Goal: Information Seeking & Learning: Learn about a topic

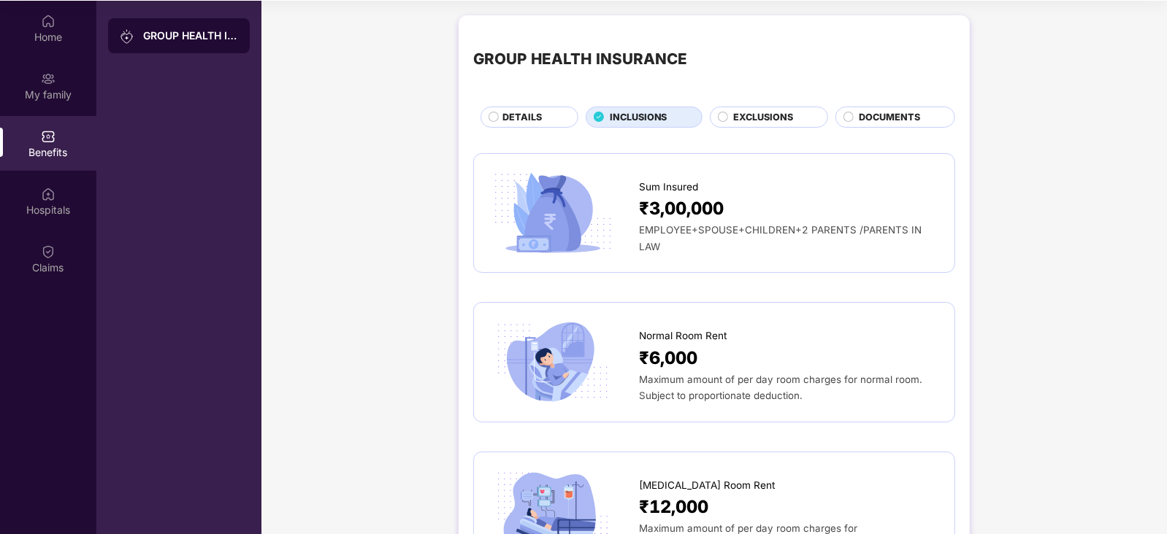
scroll to position [2365, 0]
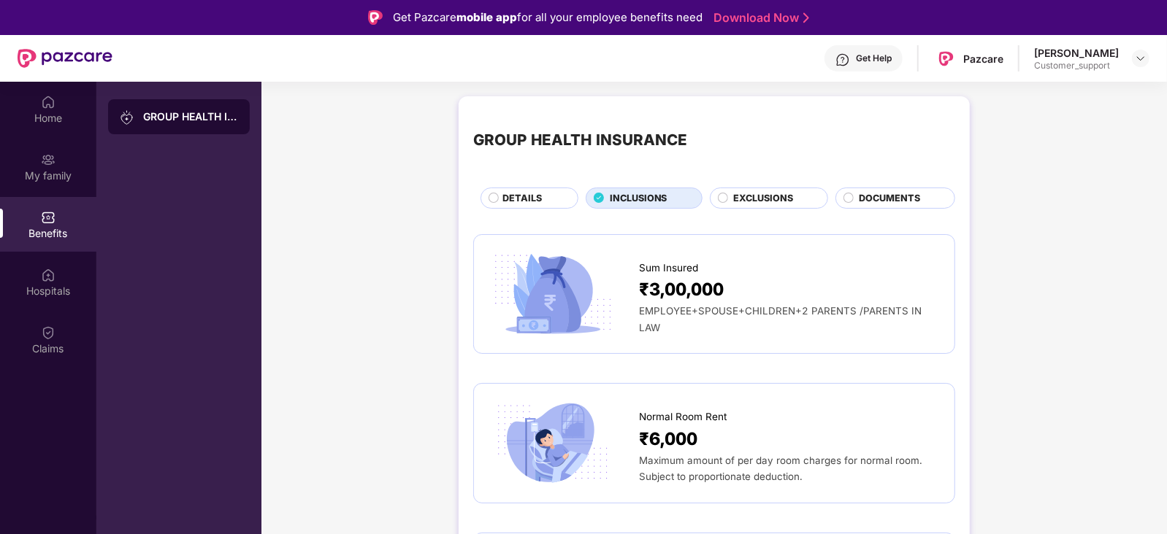
click at [870, 201] on span "DOCUMENTS" at bounding box center [889, 198] width 61 height 15
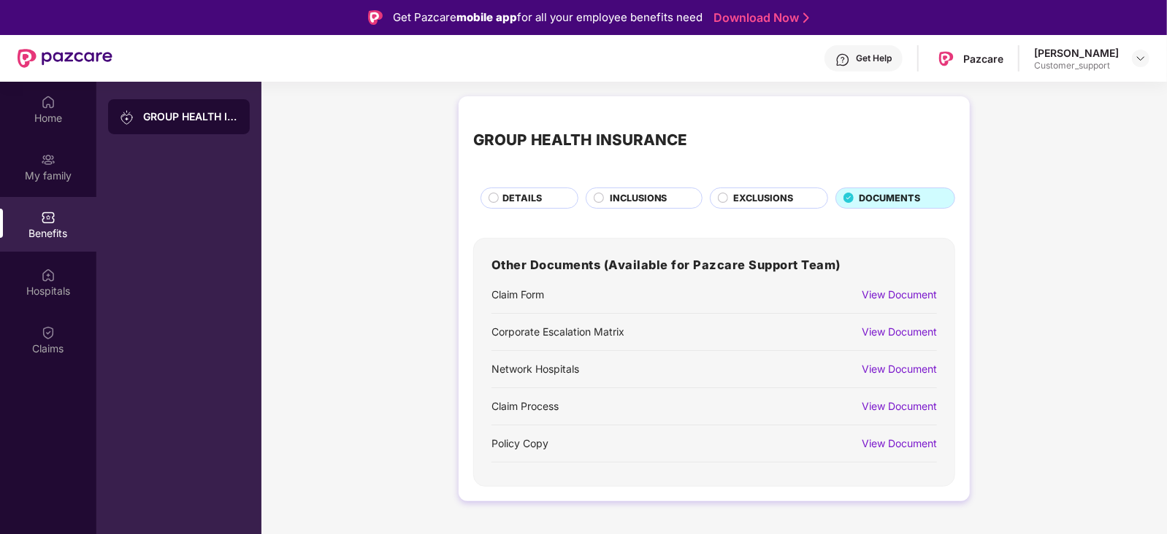
click at [751, 201] on span "EXCLUSIONS" at bounding box center [763, 198] width 60 height 15
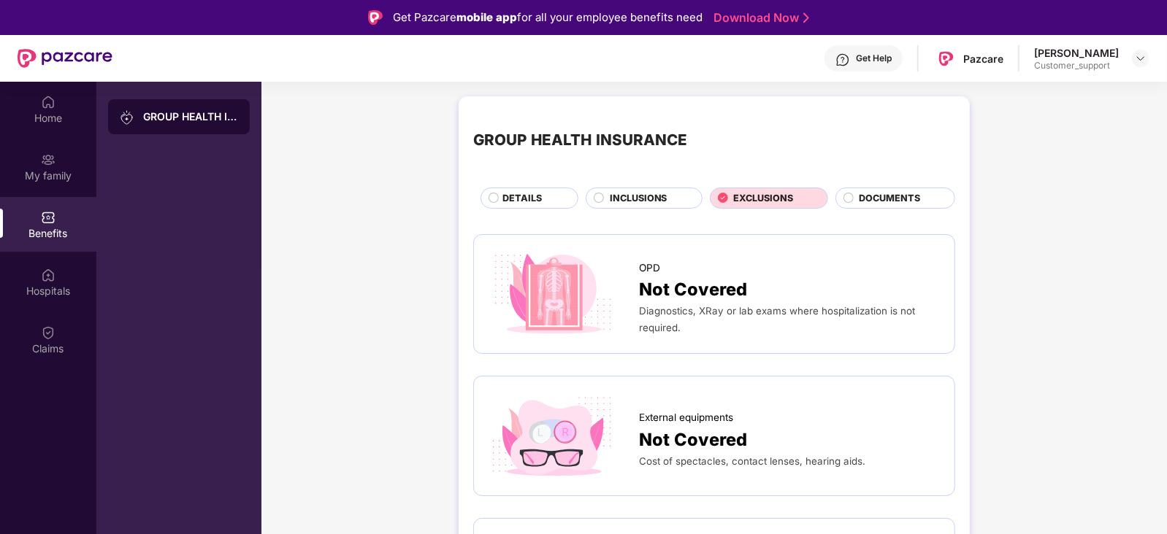
click at [617, 202] on span "INCLUSIONS" at bounding box center [639, 198] width 58 height 15
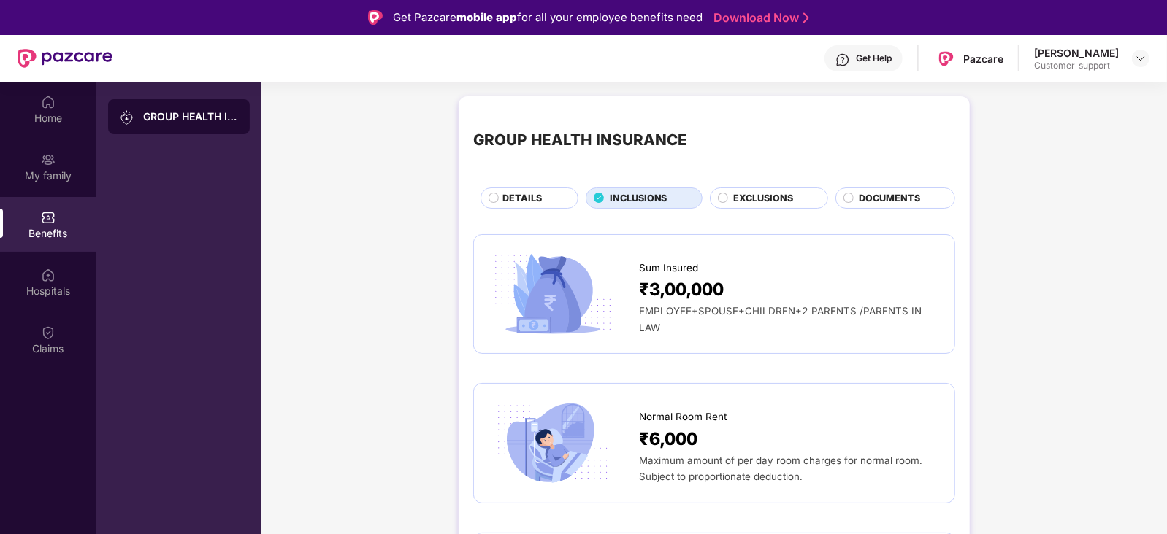
click at [504, 193] on span "DETAILS" at bounding box center [521, 198] width 39 height 15
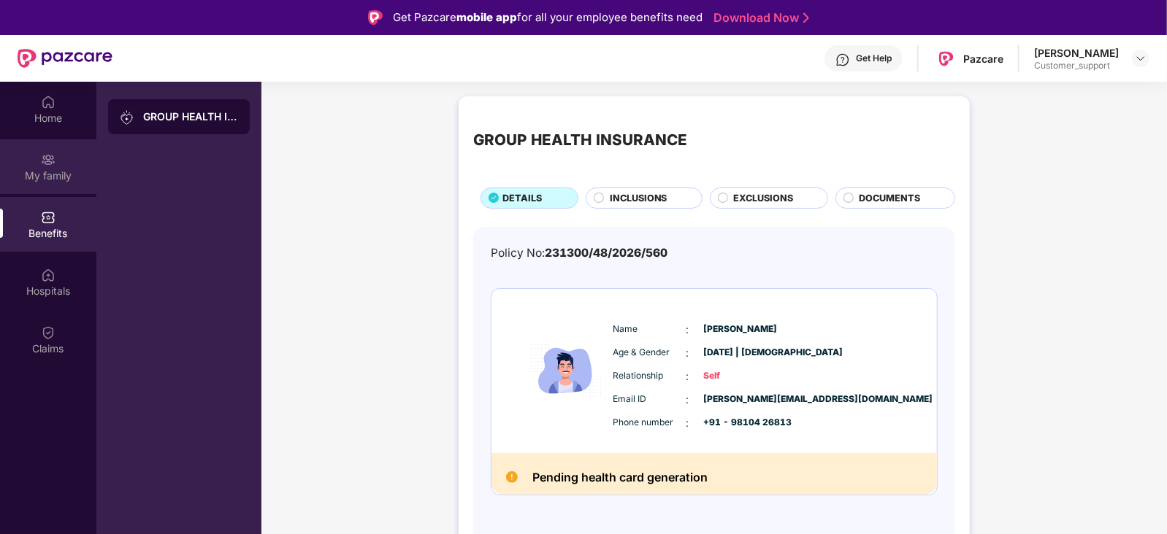
click at [39, 170] on div "My family" at bounding box center [48, 176] width 96 height 15
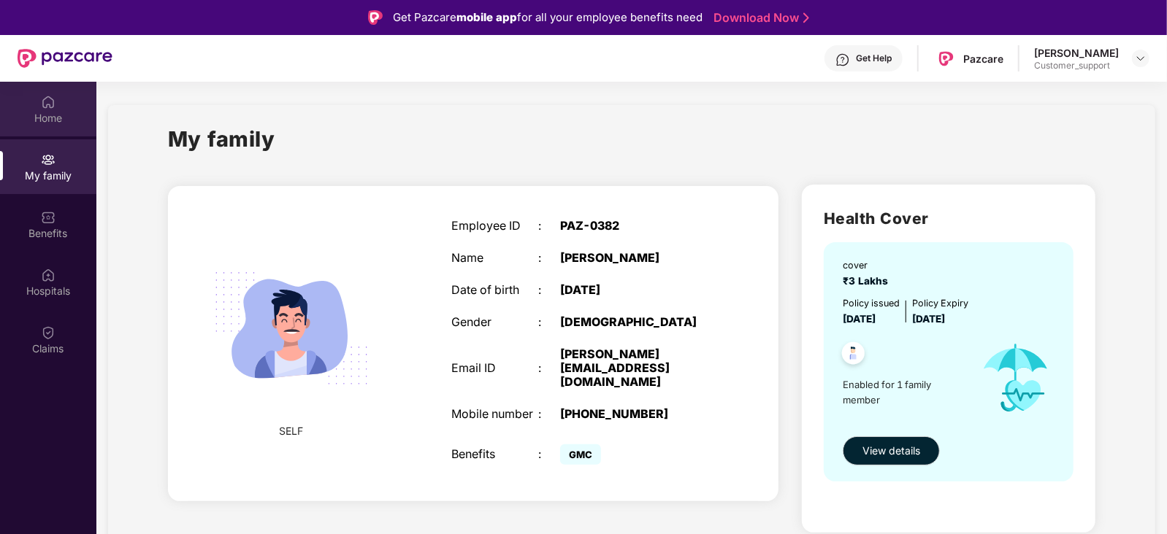
click at [40, 103] on div "Home" at bounding box center [48, 109] width 96 height 55
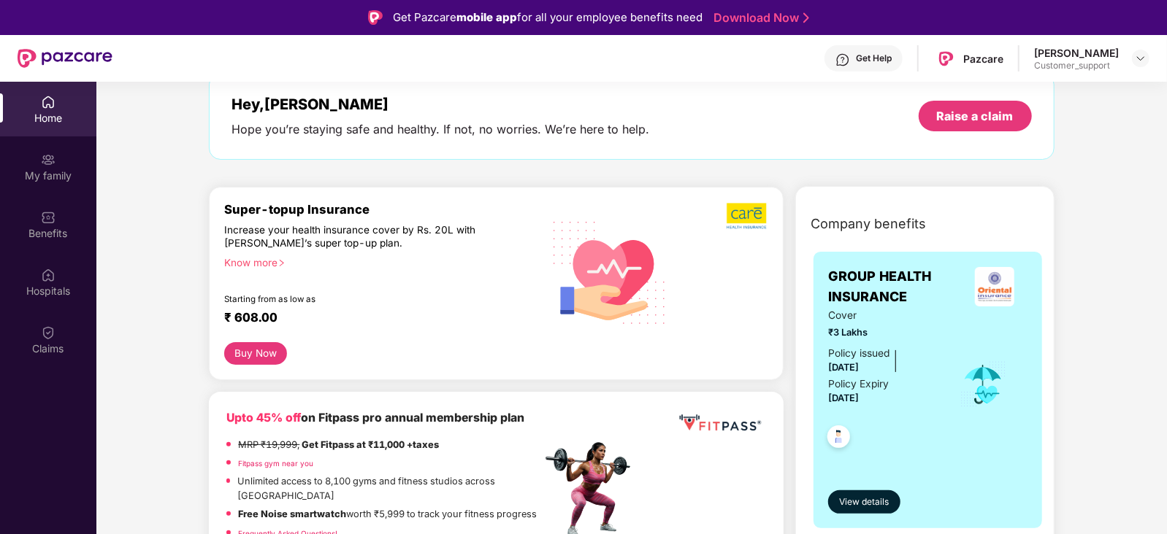
scroll to position [87, 0]
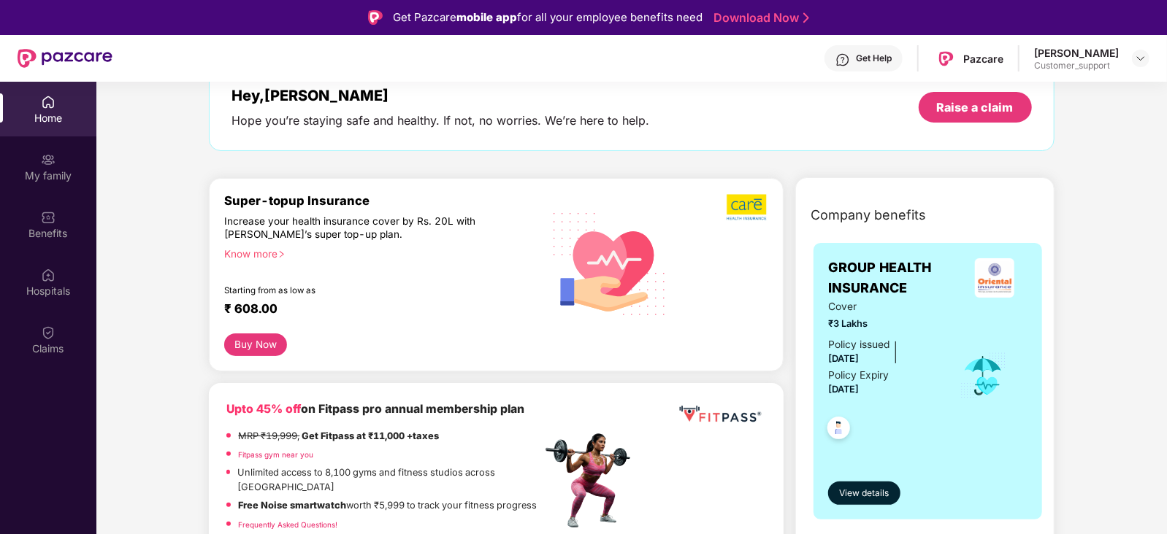
click at [263, 254] on div "Know more" at bounding box center [378, 253] width 308 height 10
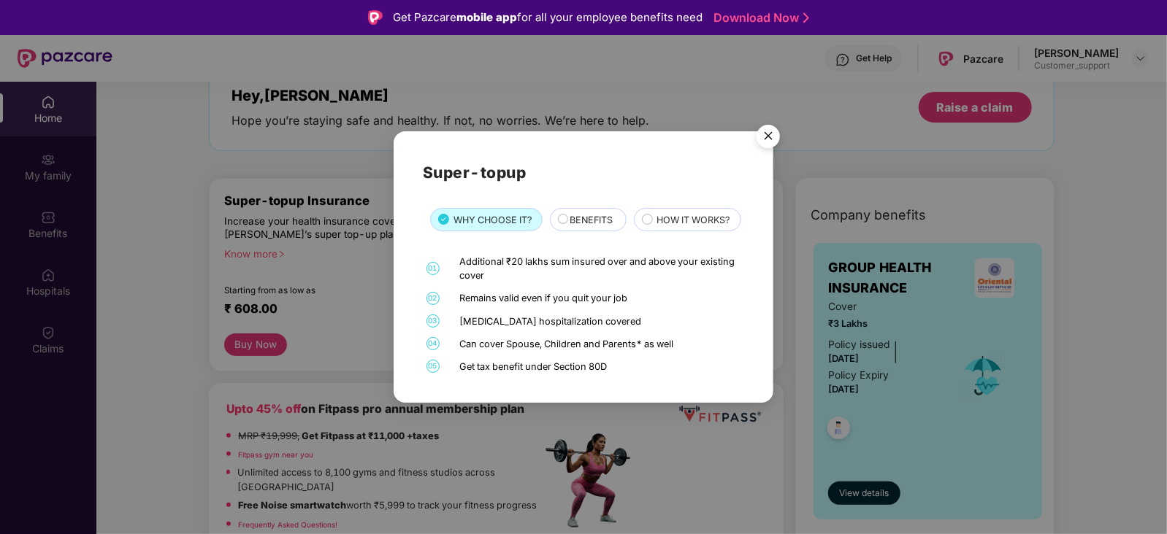
click at [657, 228] on span "HOW IT WORKS?" at bounding box center [693, 220] width 73 height 15
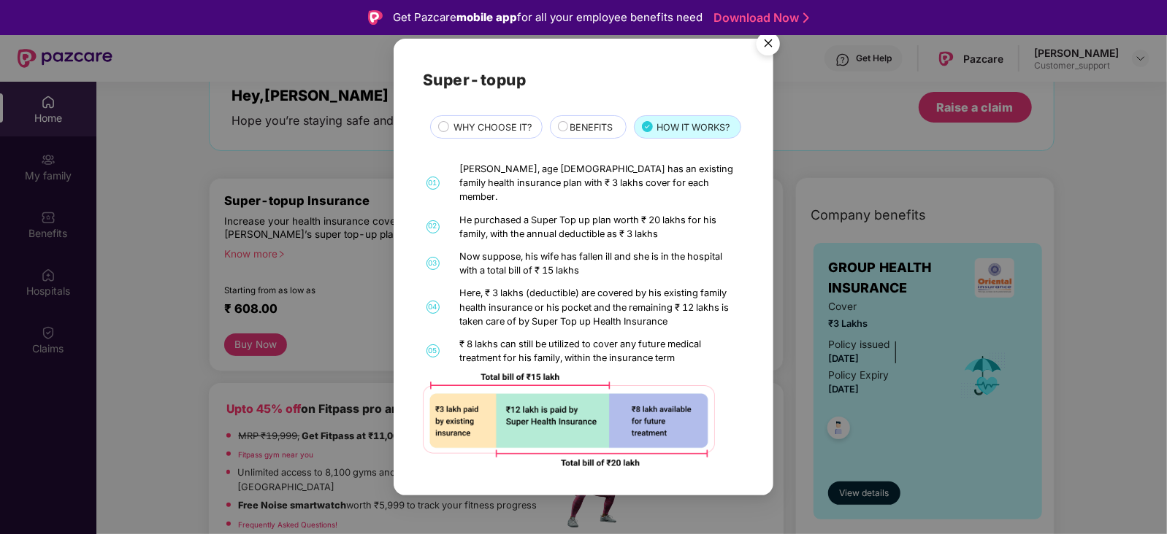
click at [580, 129] on span "BENEFITS" at bounding box center [591, 127] width 43 height 15
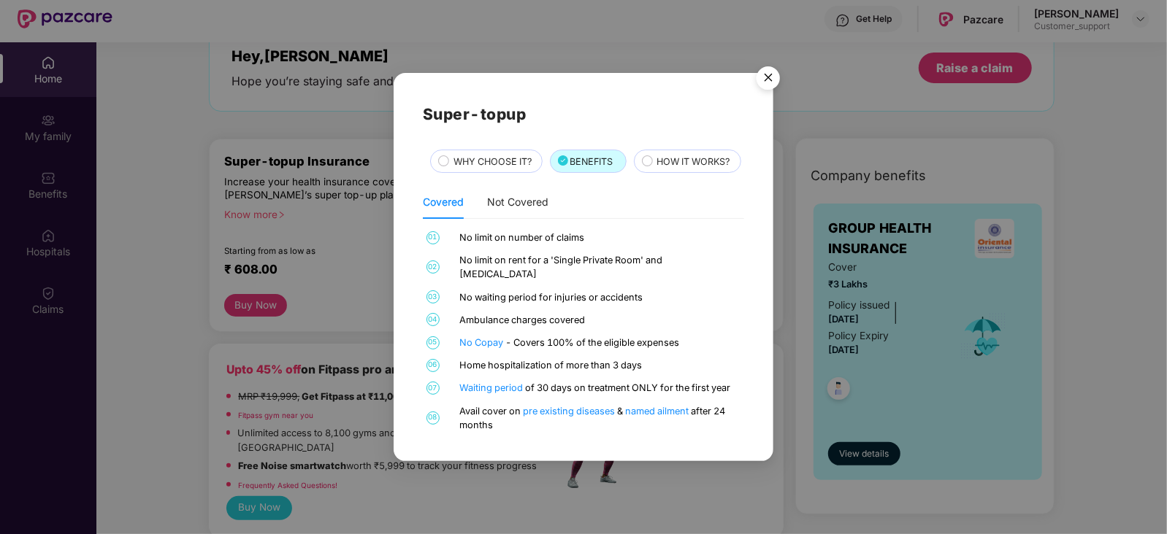
scroll to position [41, 0]
click at [759, 72] on img "Close" at bounding box center [768, 80] width 41 height 41
